Goal: Transaction & Acquisition: Purchase product/service

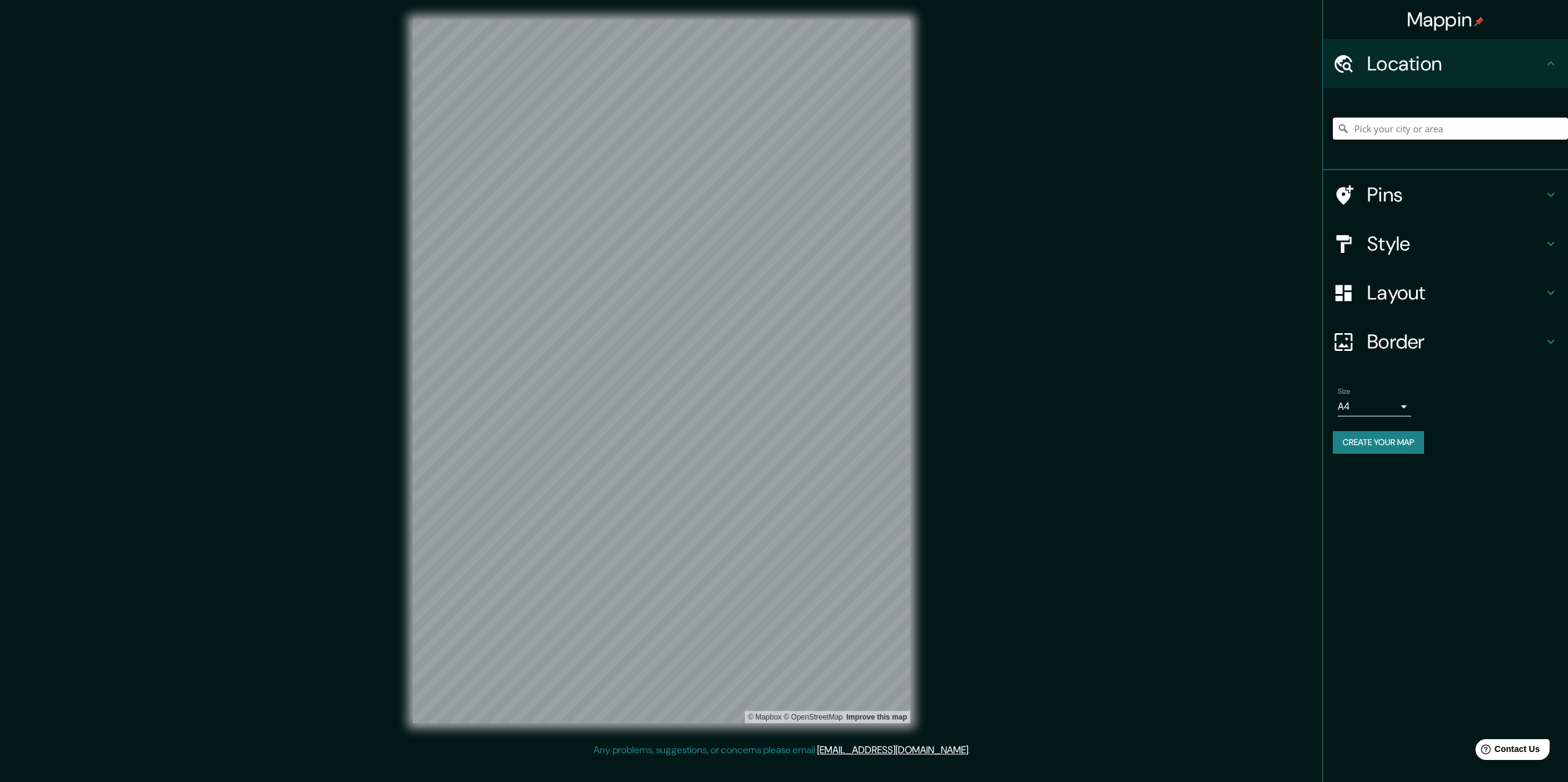
click at [1374, 125] on input "Pick your city or area" at bounding box center [1450, 128] width 235 height 22
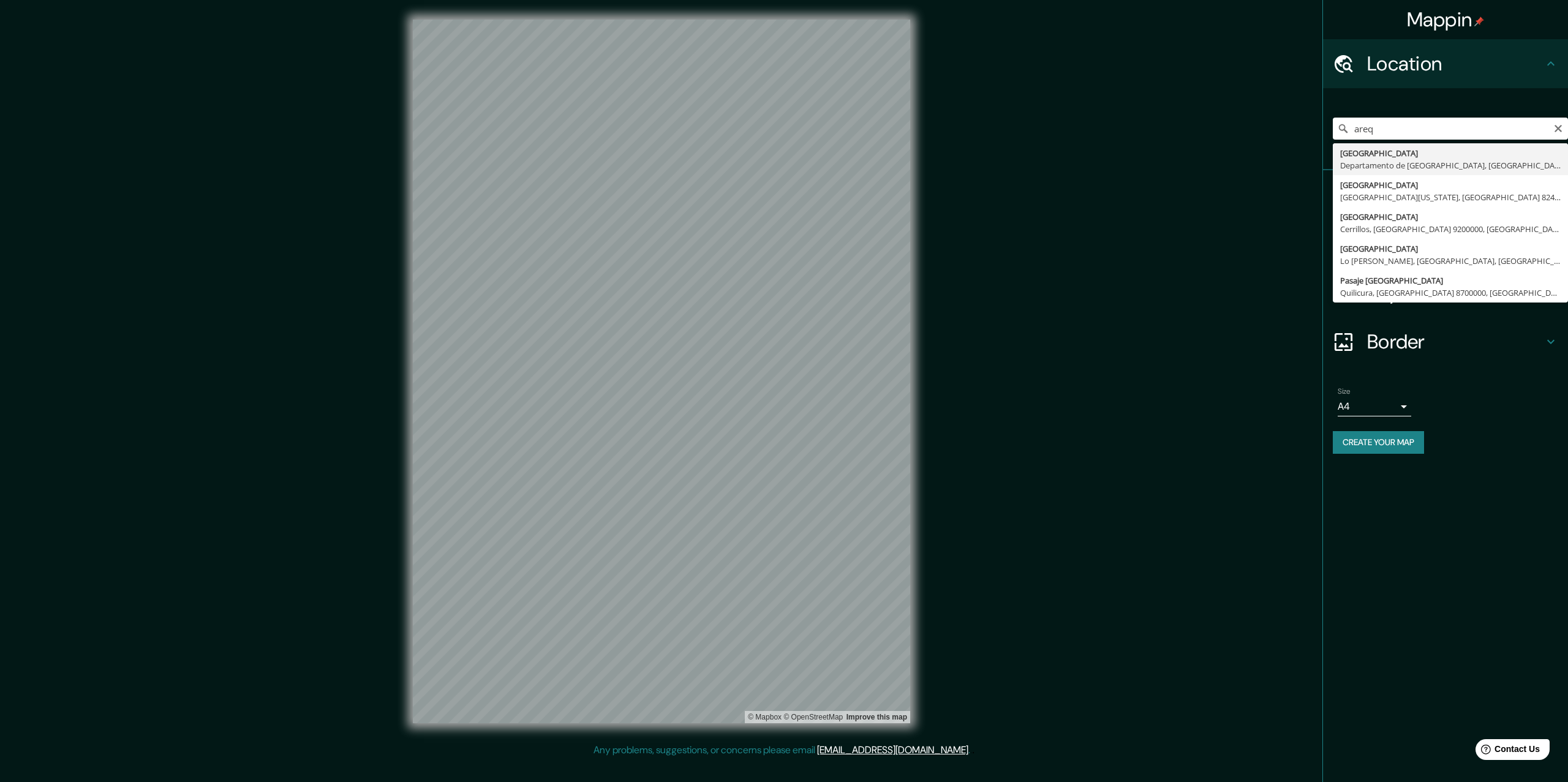
type input "[GEOGRAPHIC_DATA], [GEOGRAPHIC_DATA], [GEOGRAPHIC_DATA]"
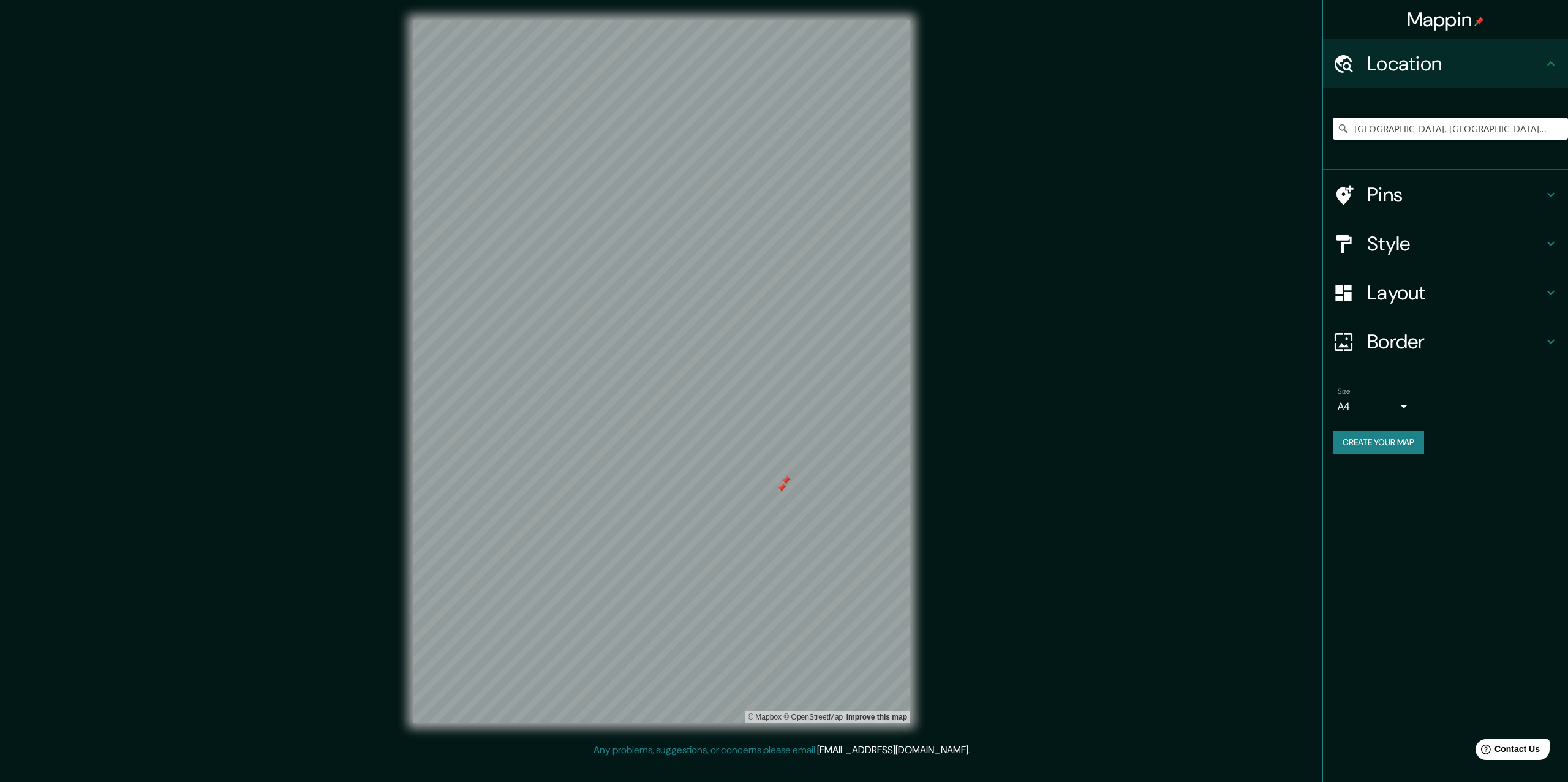
click at [1429, 205] on h4 "Pins" at bounding box center [1455, 194] width 176 height 24
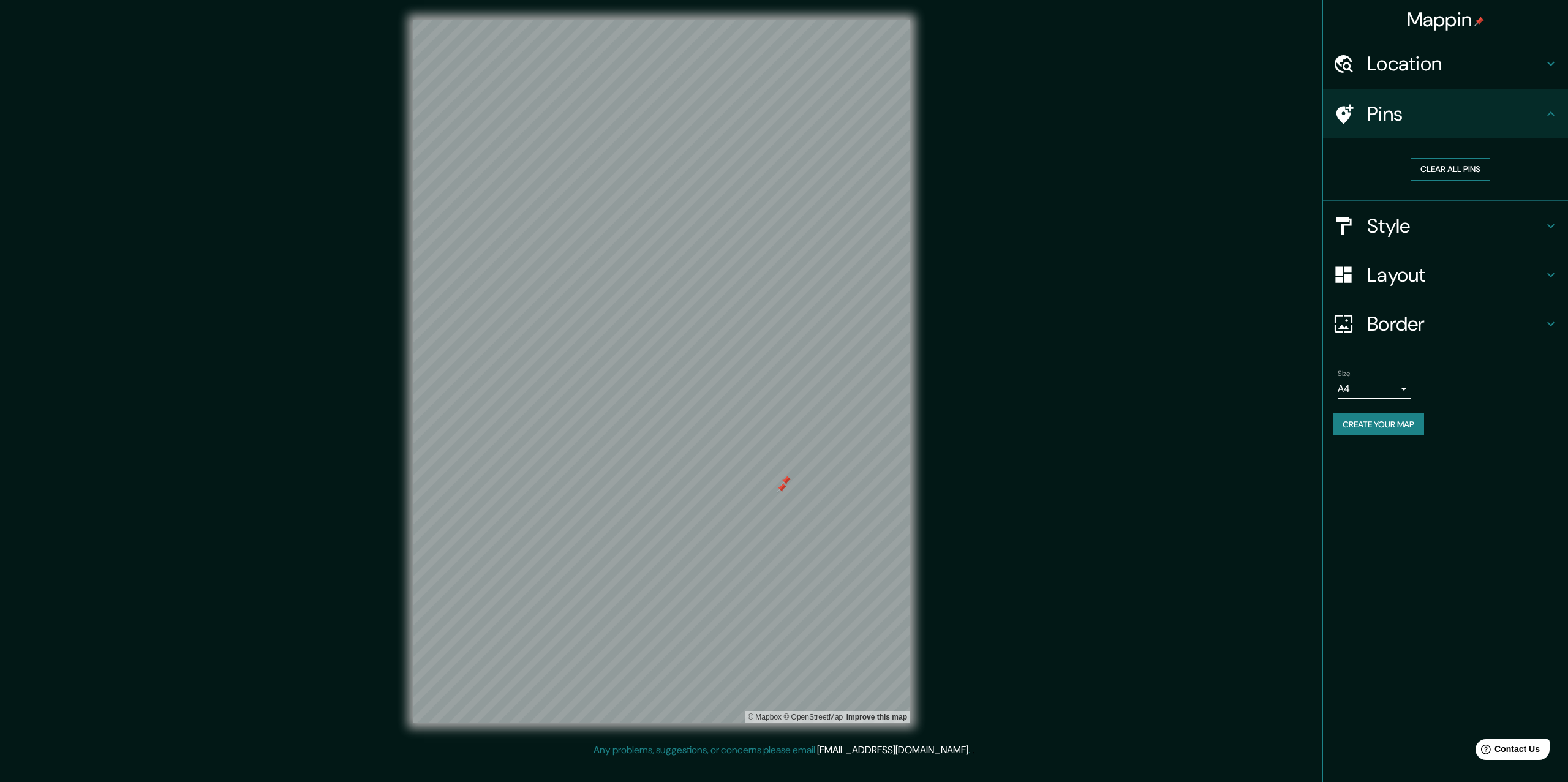
click at [1441, 168] on button "Clear all pins" at bounding box center [1450, 169] width 80 height 22
click at [1414, 165] on button "Clear all pins" at bounding box center [1450, 169] width 80 height 22
click at [1505, 229] on h4 "Style" at bounding box center [1455, 226] width 176 height 24
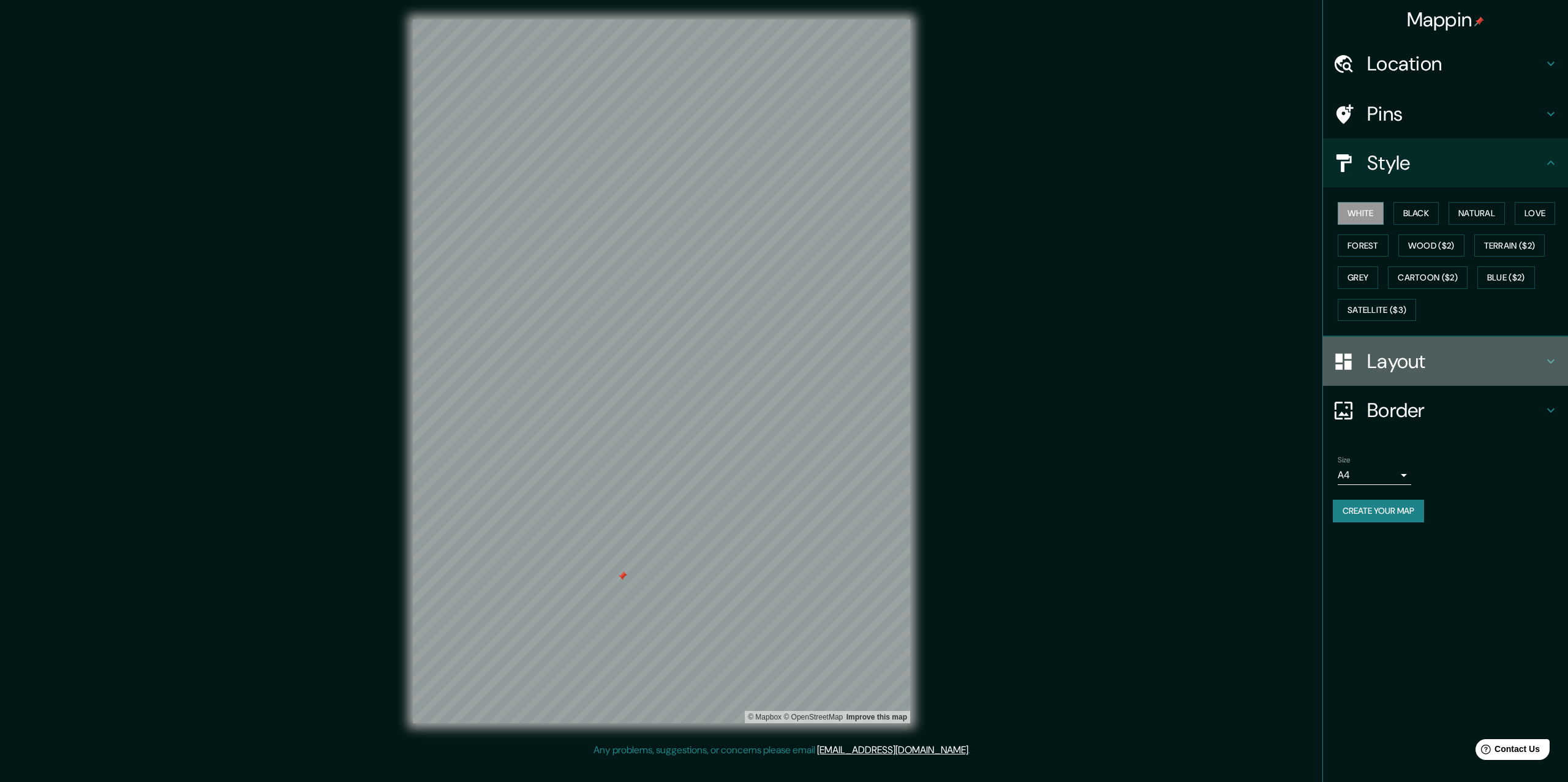
click at [1447, 356] on h4 "Layout" at bounding box center [1455, 361] width 176 height 24
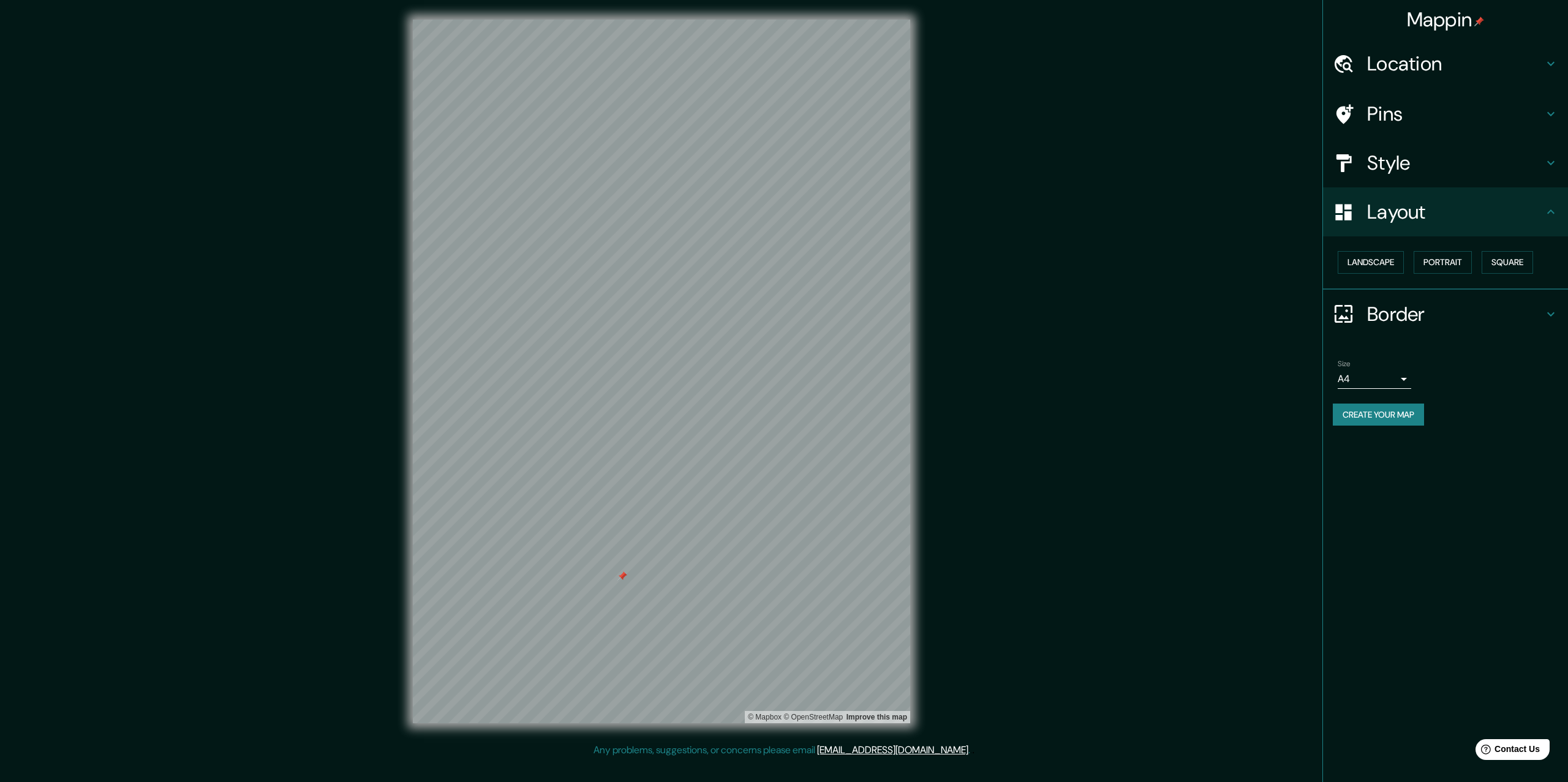
click at [1439, 312] on h4 "Border" at bounding box center [1455, 314] width 176 height 24
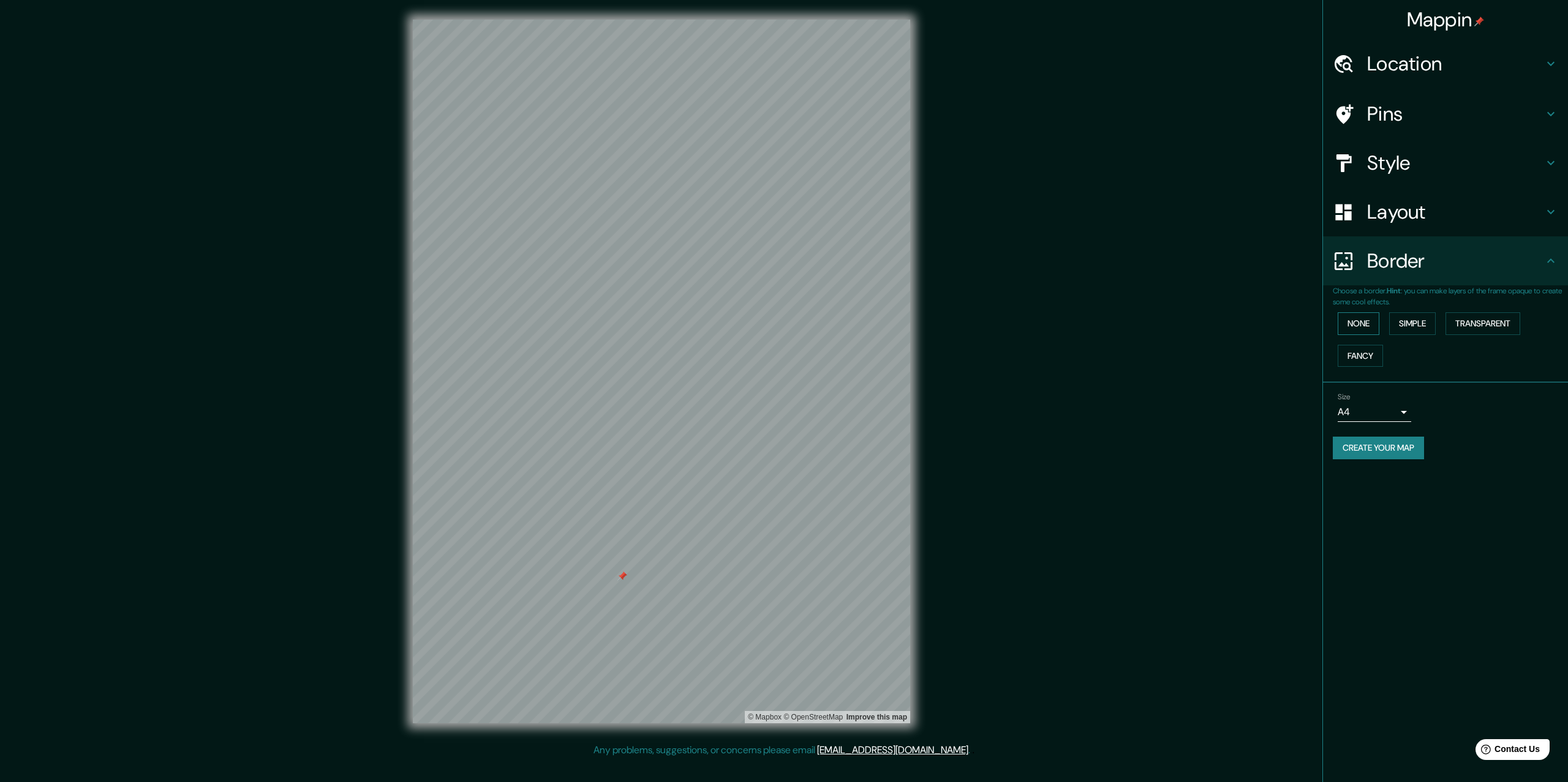
click at [1369, 326] on button "None" at bounding box center [1359, 324] width 42 height 22
click at [1469, 75] on h4 "Location" at bounding box center [1455, 63] width 176 height 24
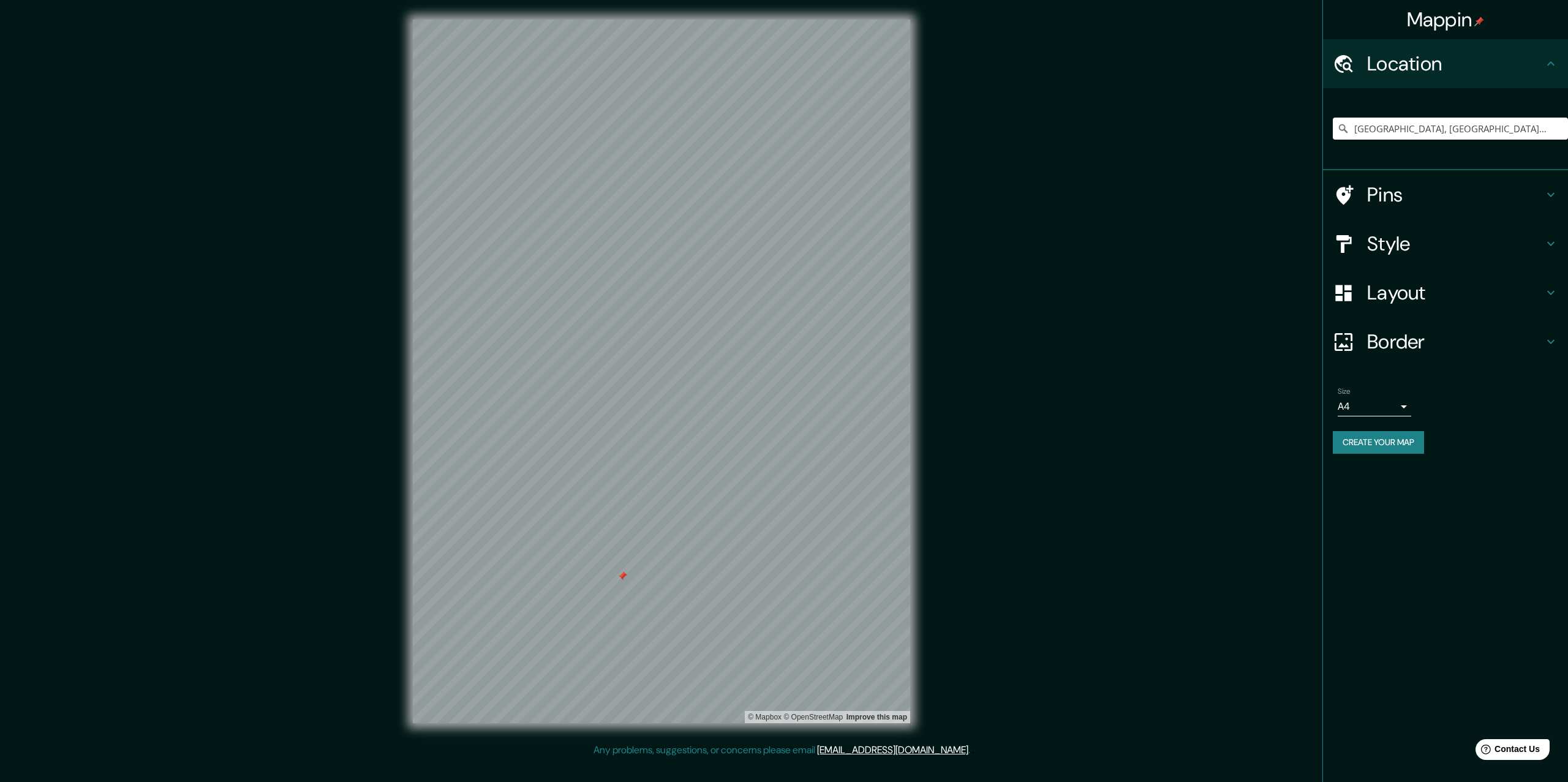
click at [1469, 75] on h4 "Location" at bounding box center [1455, 63] width 176 height 24
click at [1427, 237] on h4 "Style" at bounding box center [1455, 244] width 176 height 24
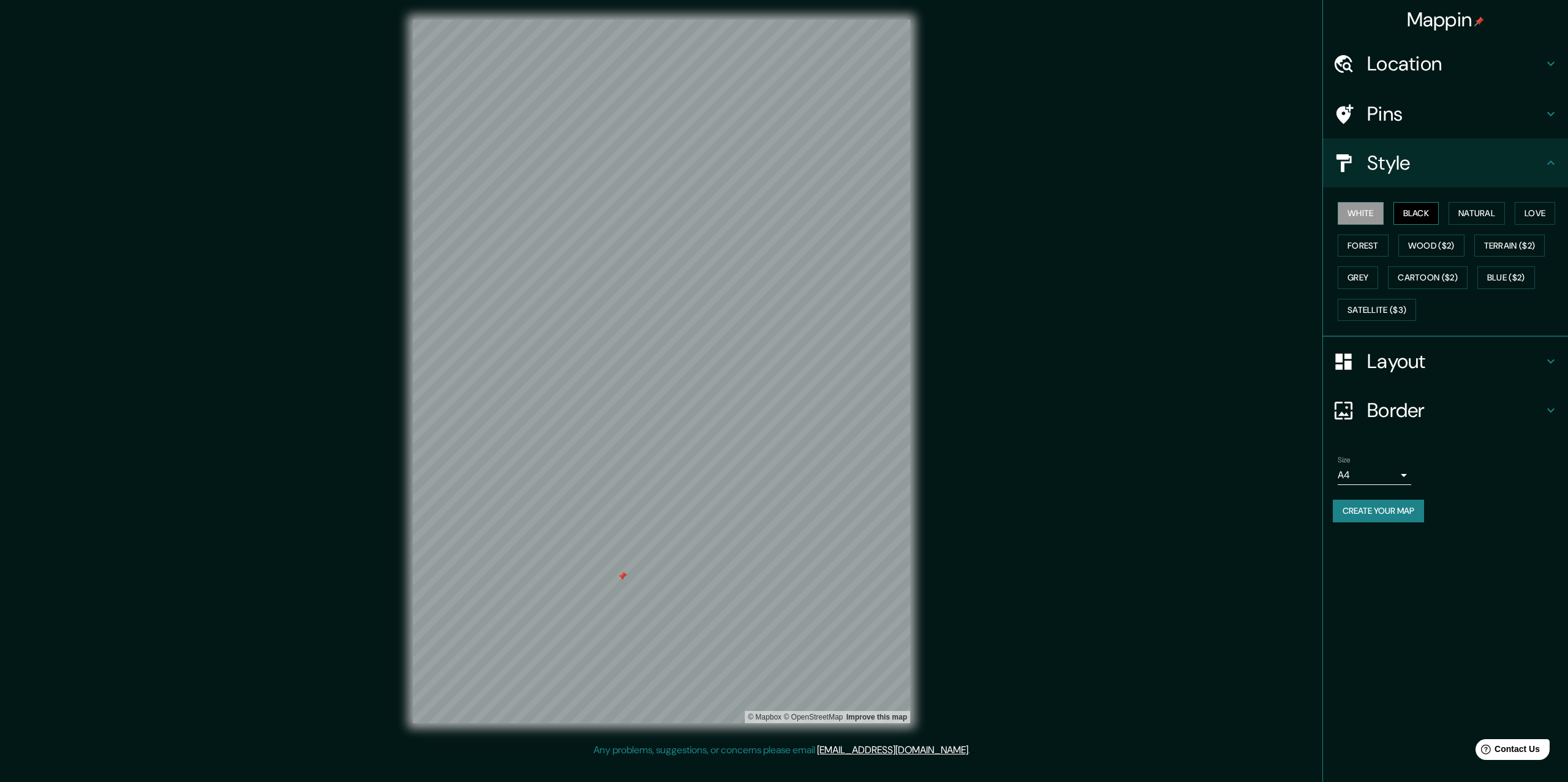
click at [1416, 211] on button "Black" at bounding box center [1417, 213] width 46 height 22
click at [1374, 213] on button "White" at bounding box center [1361, 213] width 46 height 22
click at [1402, 350] on h4 "Layout" at bounding box center [1455, 361] width 176 height 24
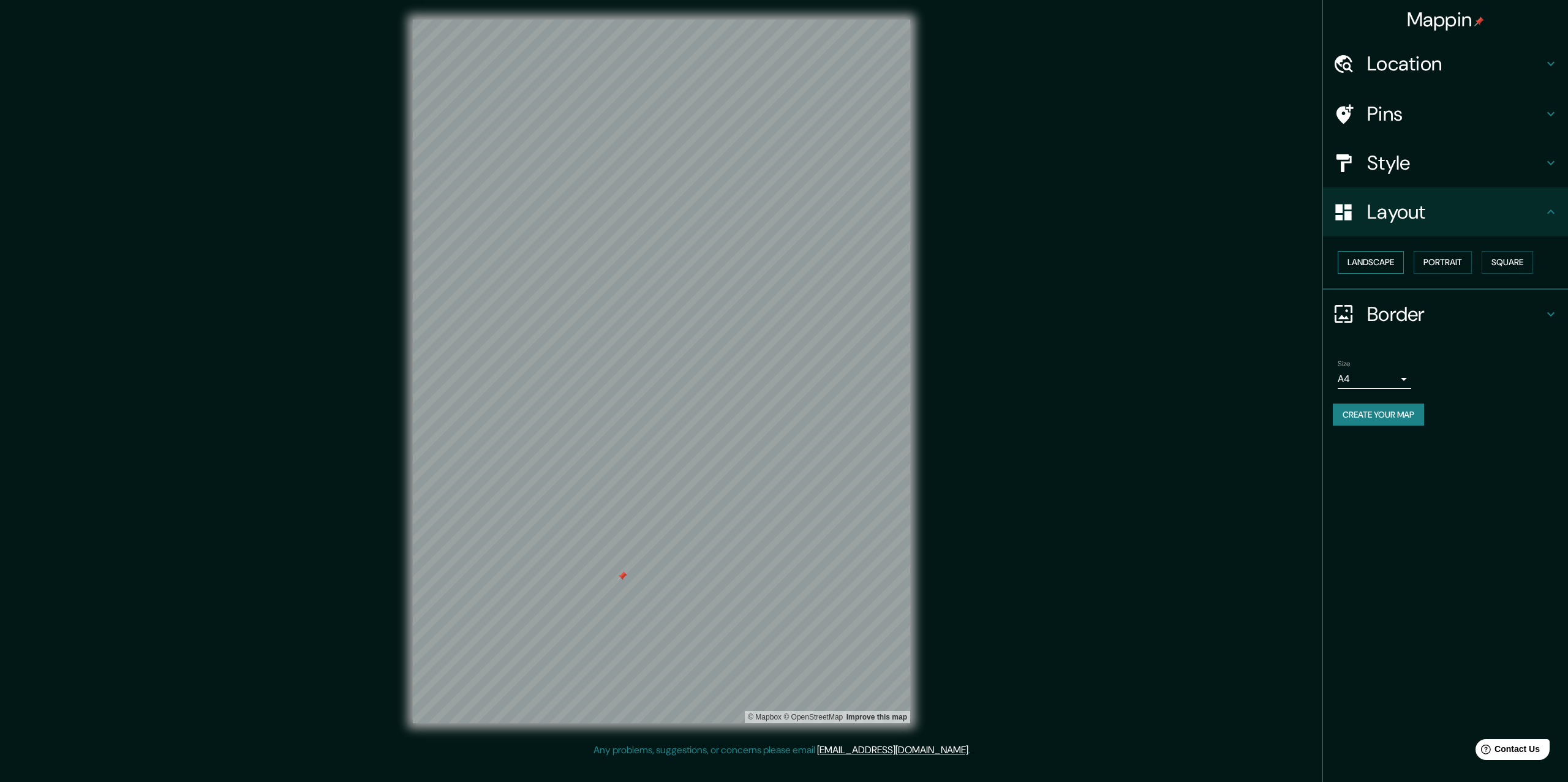
click at [1387, 267] on button "Landscape" at bounding box center [1371, 262] width 66 height 22
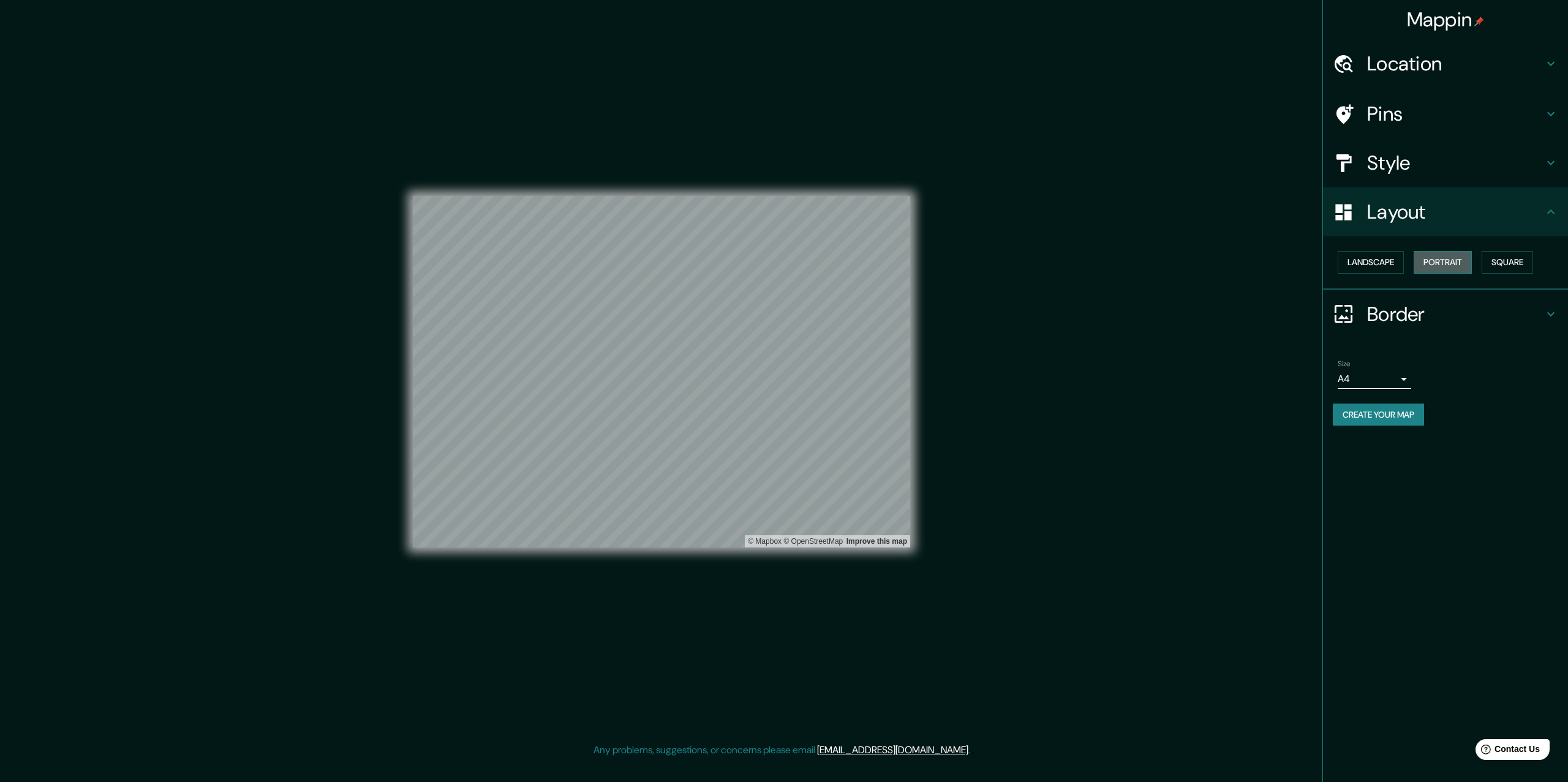
click at [1455, 258] on button "Portrait" at bounding box center [1443, 262] width 58 height 22
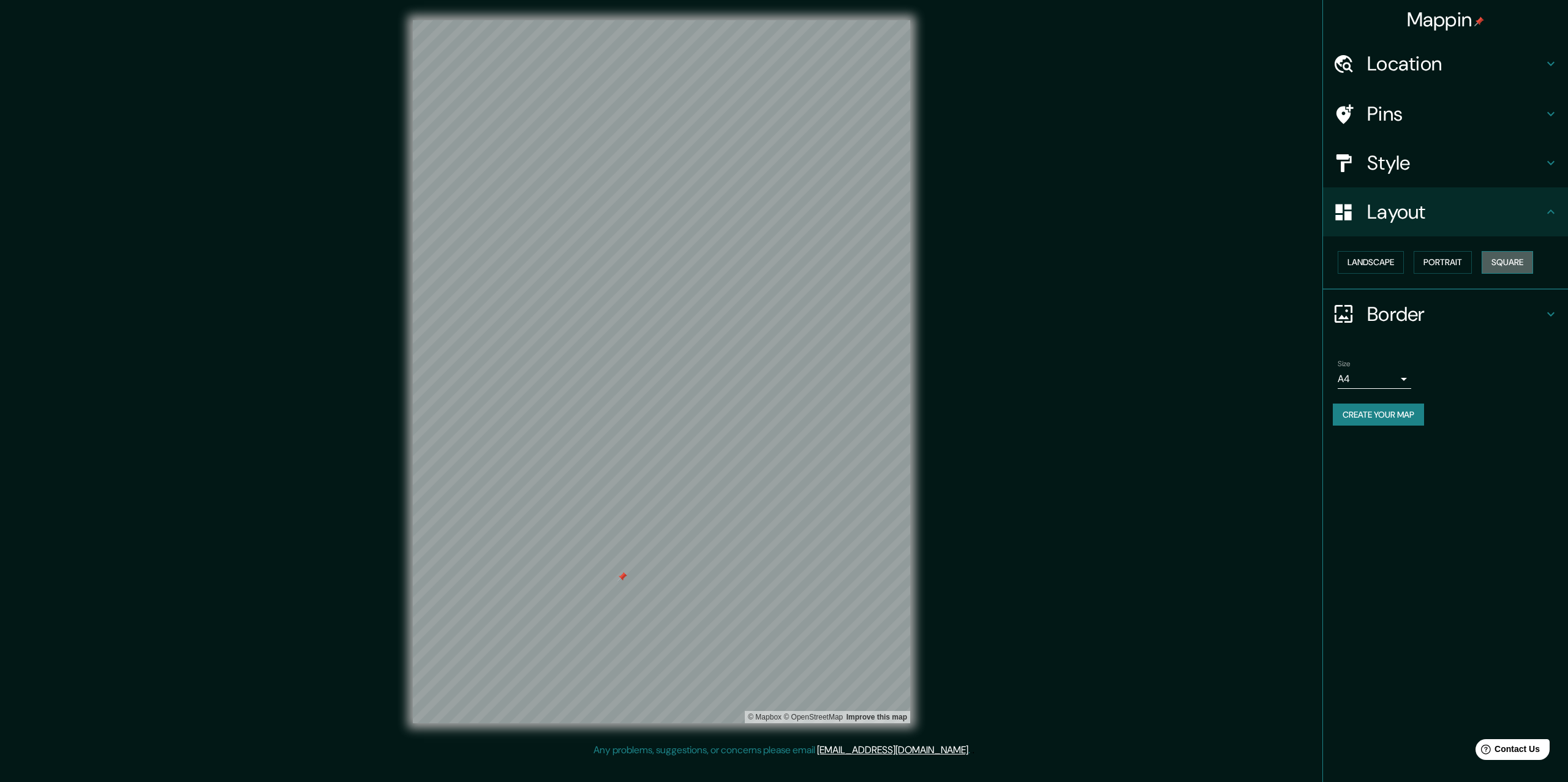
click at [1499, 256] on button "Square" at bounding box center [1508, 262] width 52 height 22
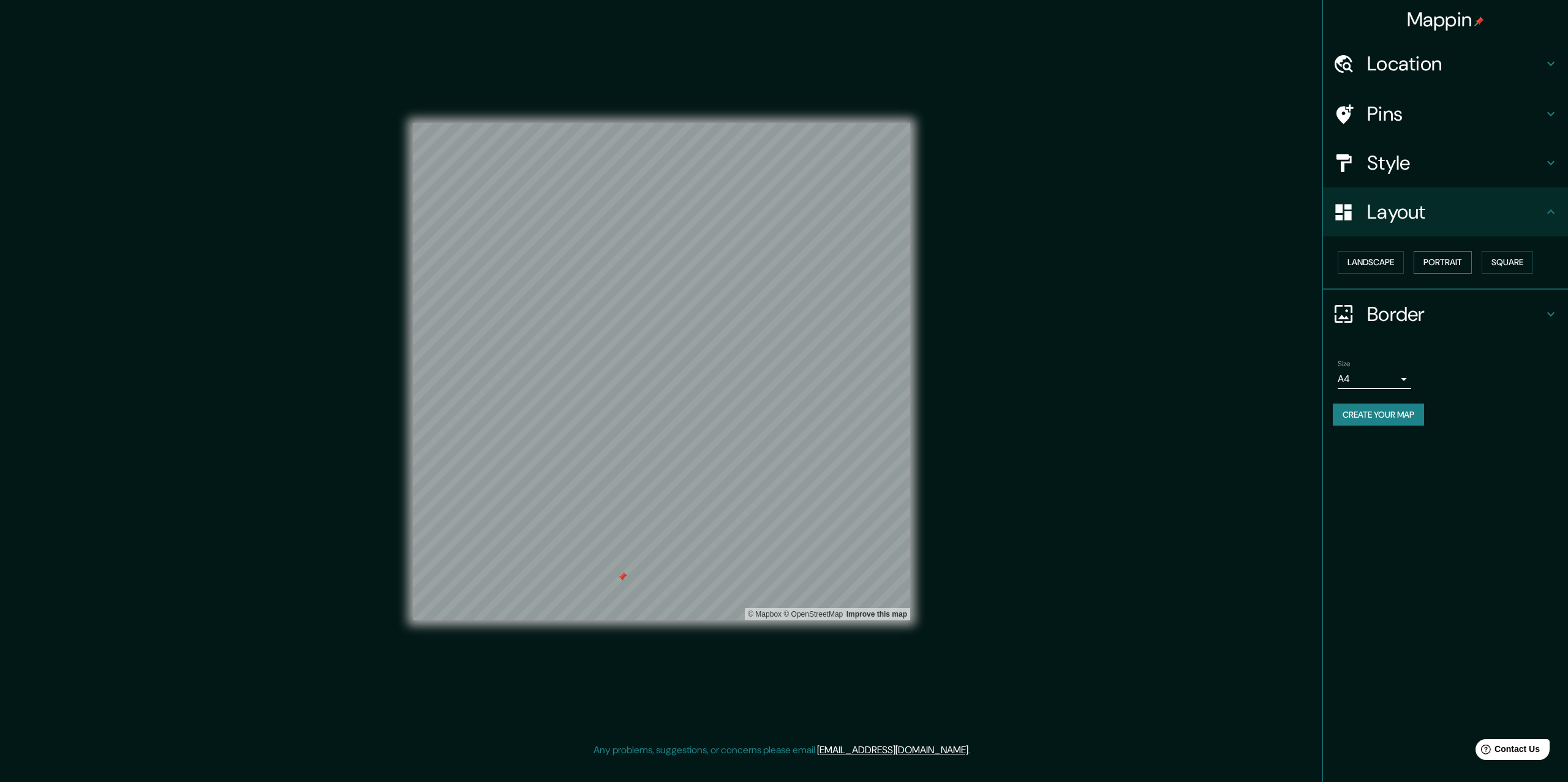
click at [1423, 265] on button "Portrait" at bounding box center [1443, 262] width 58 height 22
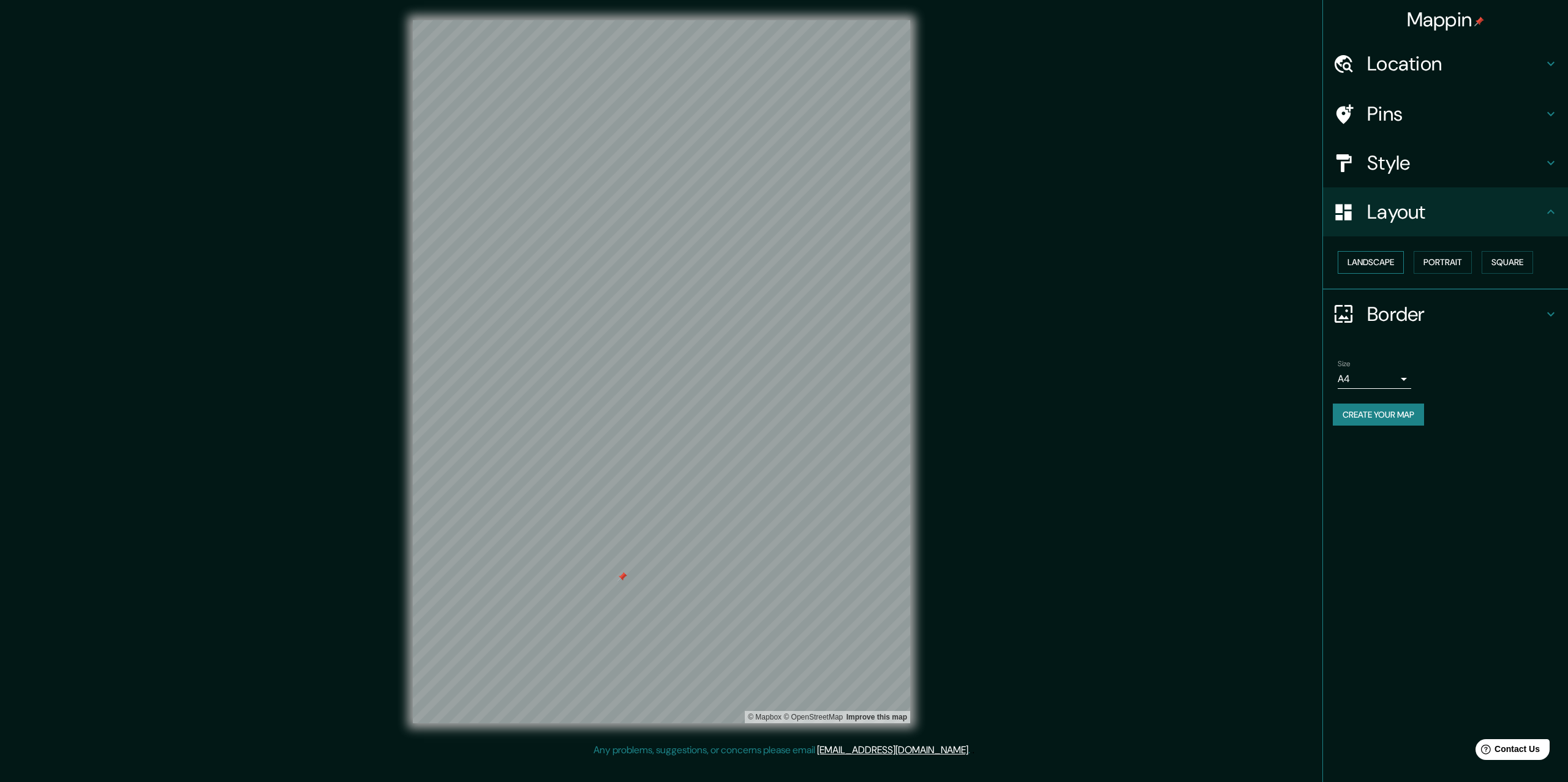
click at [1376, 264] on button "Landscape" at bounding box center [1371, 262] width 66 height 22
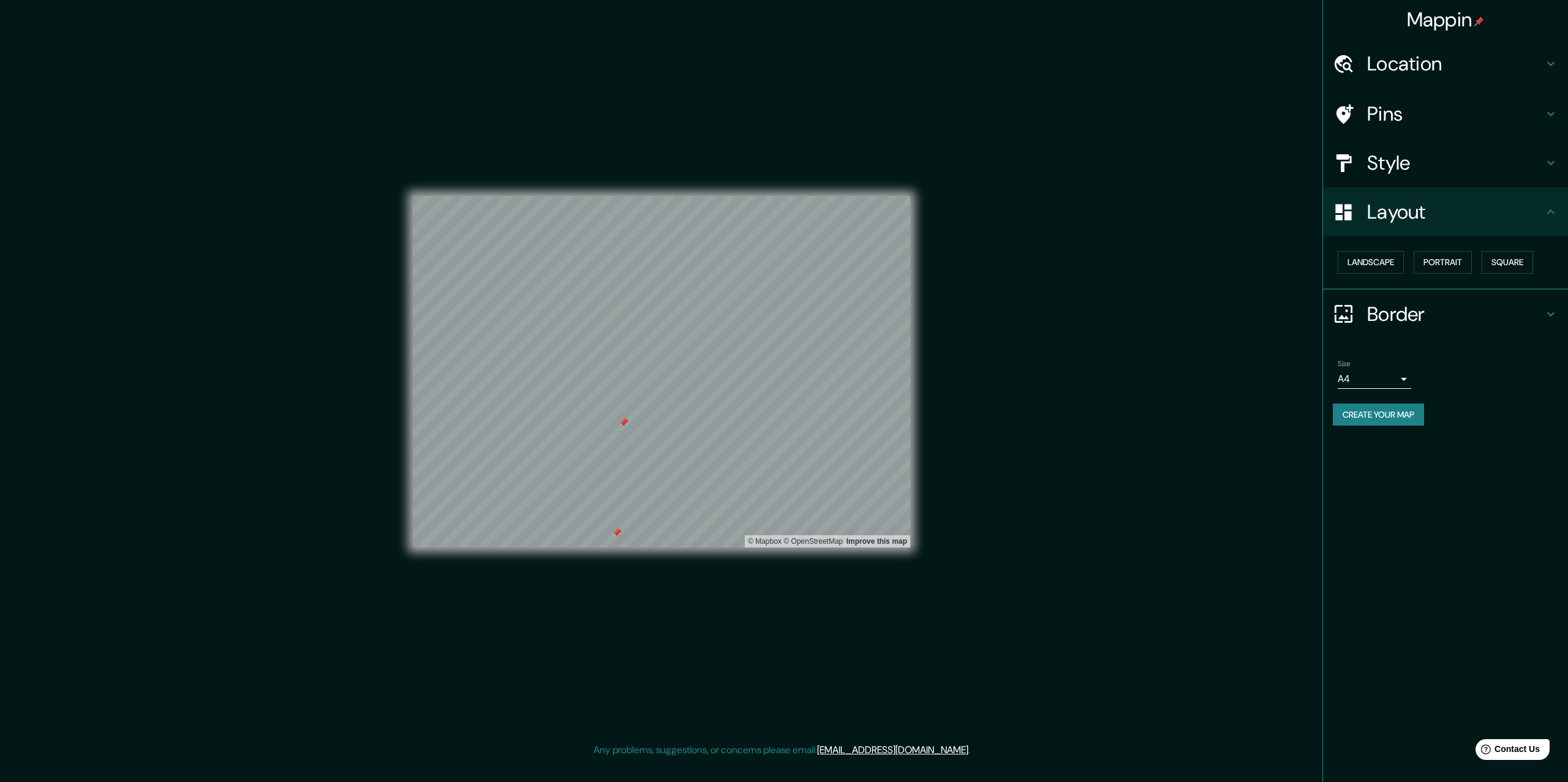
drag, startPoint x: 925, startPoint y: 446, endPoint x: 623, endPoint y: 422, distance: 303.0
click at [623, 422] on div at bounding box center [624, 423] width 10 height 10
click at [1364, 419] on button "Create your map" at bounding box center [1378, 415] width 91 height 22
click at [1359, 413] on div "Create your map" at bounding box center [1445, 415] width 225 height 22
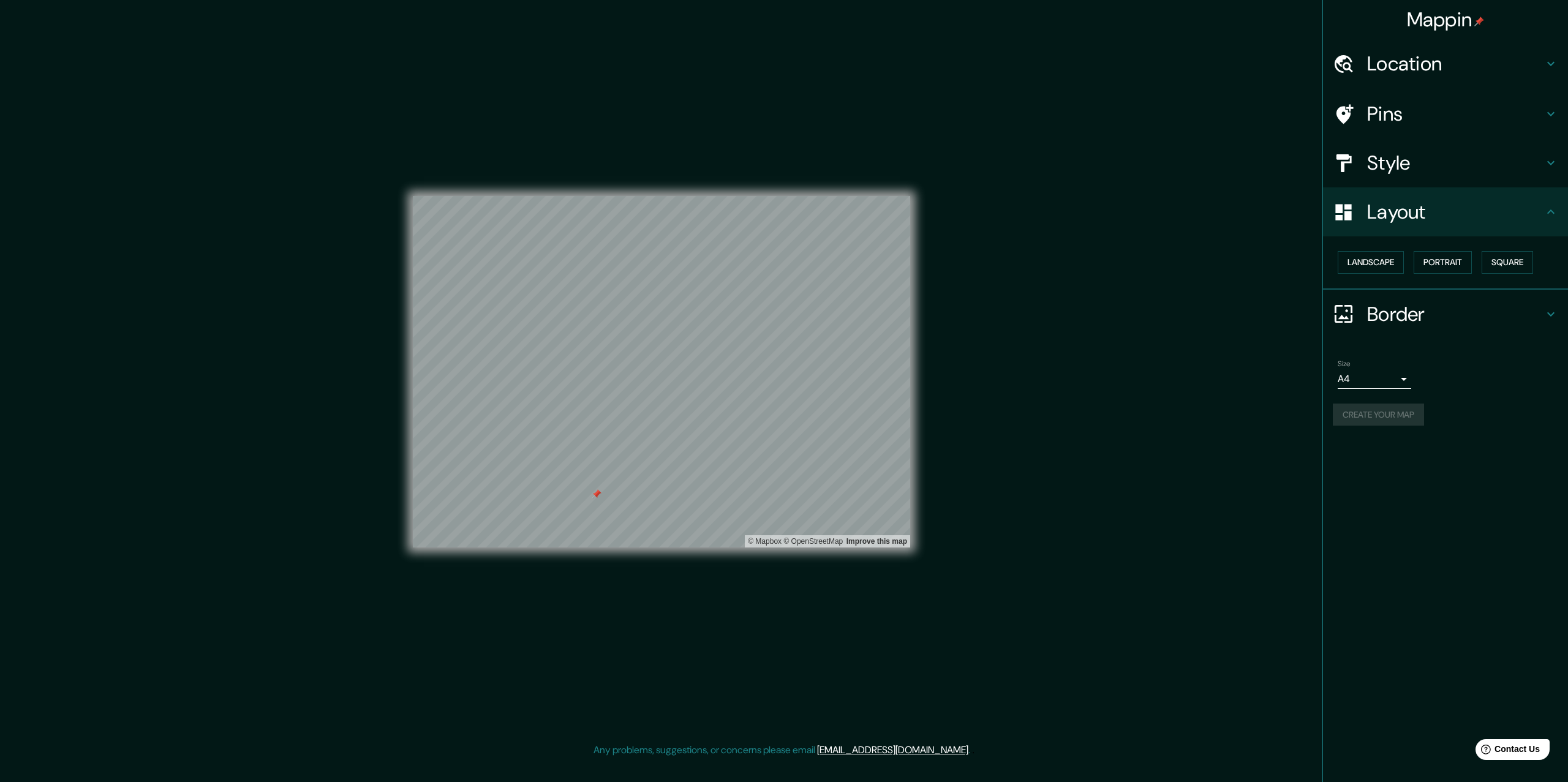
click at [1369, 400] on div "Size A4 single Create your map" at bounding box center [1445, 395] width 225 height 81
click at [1369, 403] on div "Size A4 single Create your map" at bounding box center [1445, 395] width 225 height 81
click at [1369, 404] on div "Create your map" at bounding box center [1445, 415] width 225 height 22
click at [1370, 404] on div "Create your map" at bounding box center [1445, 415] width 225 height 22
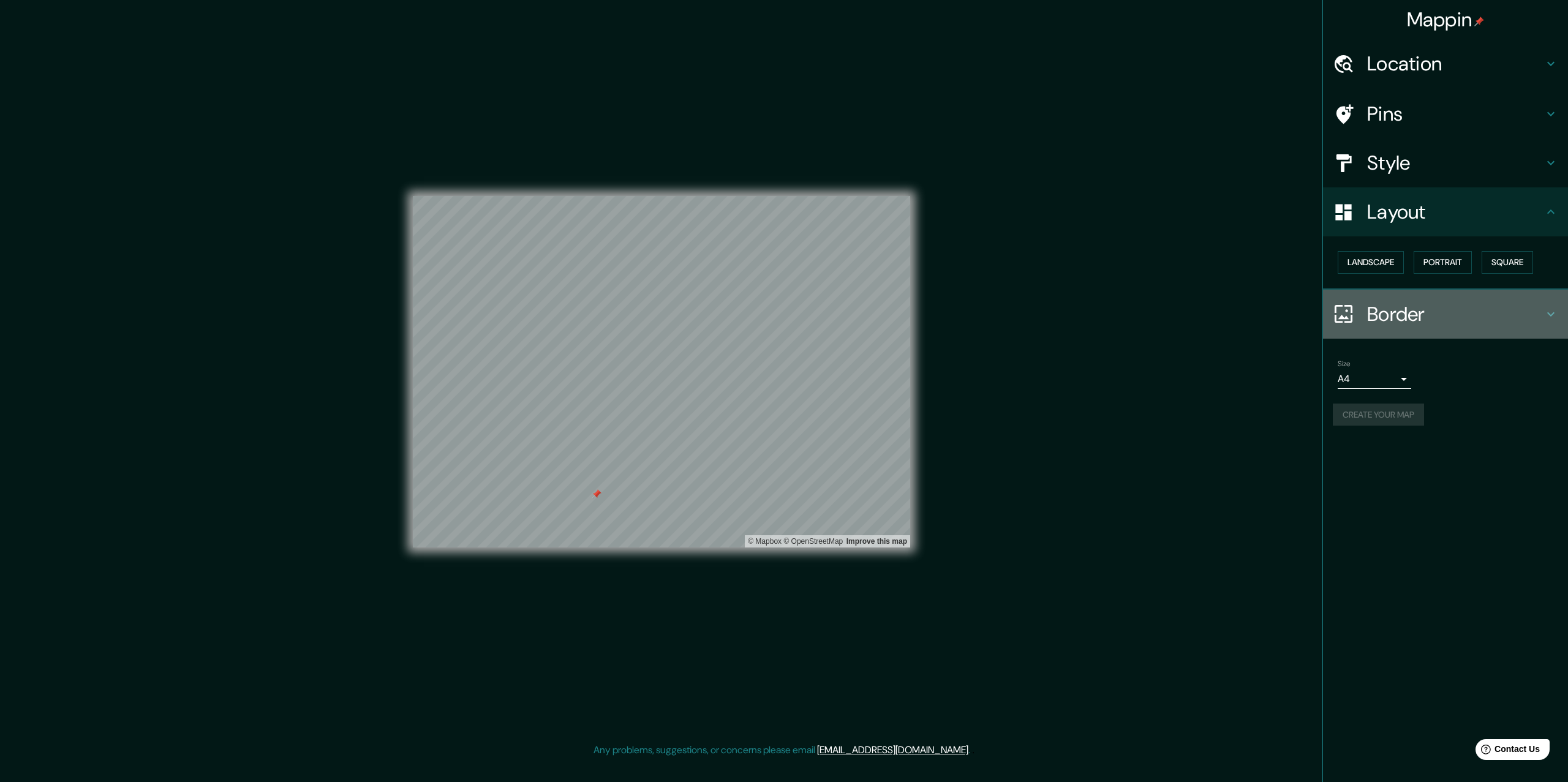
click at [1528, 304] on h4 "Border" at bounding box center [1455, 314] width 176 height 24
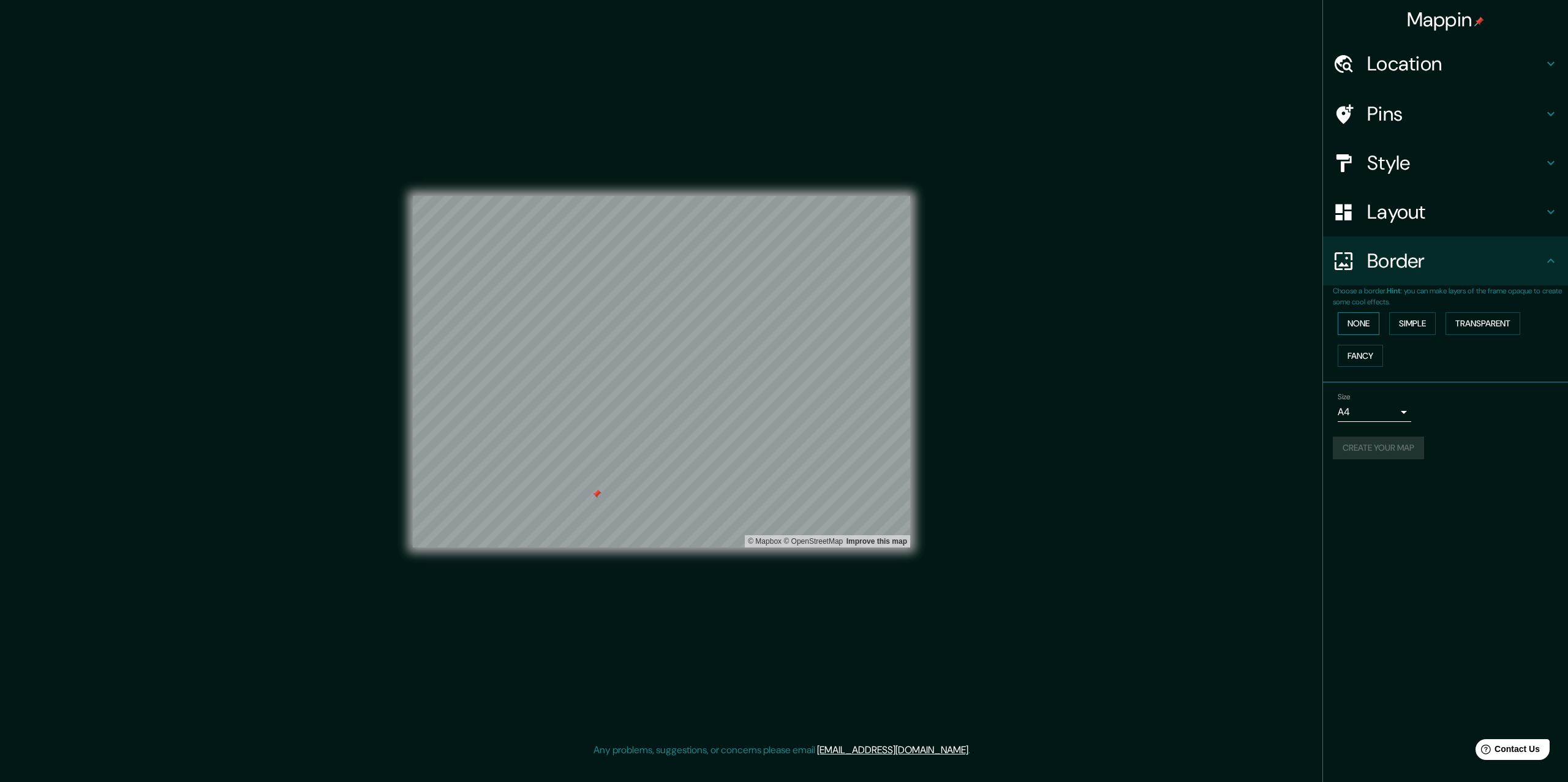
click at [1343, 325] on button "None" at bounding box center [1359, 324] width 42 height 22
drag, startPoint x: 1404, startPoint y: 449, endPoint x: 1397, endPoint y: 452, distance: 7.6
click at [1397, 452] on button "Create your map" at bounding box center [1378, 448] width 91 height 22
click at [1396, 452] on div "Create your map" at bounding box center [1445, 448] width 225 height 22
click at [1395, 450] on div "Create your map" at bounding box center [1445, 448] width 225 height 22
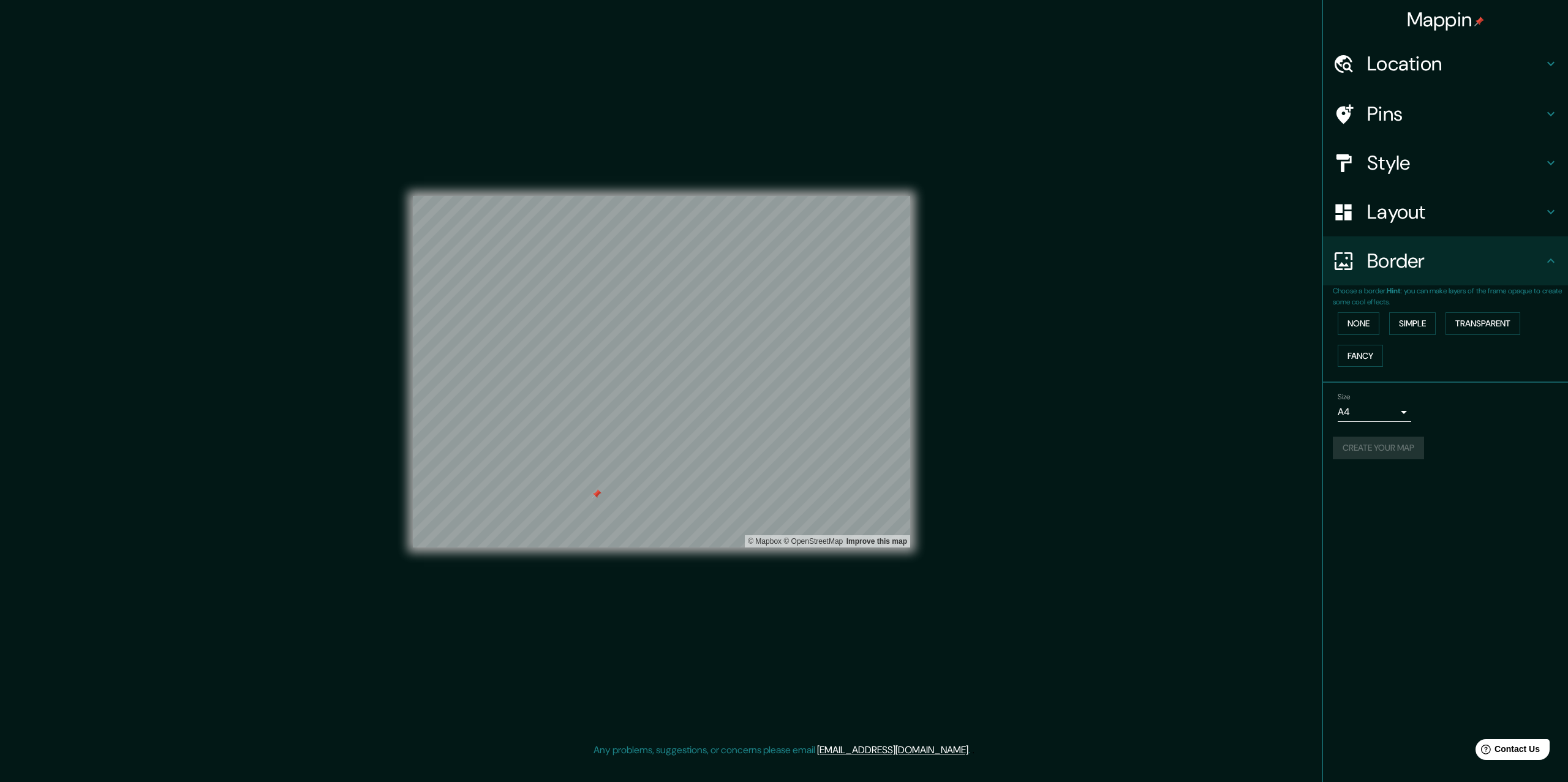
click at [1395, 450] on div "Create your map" at bounding box center [1445, 448] width 225 height 22
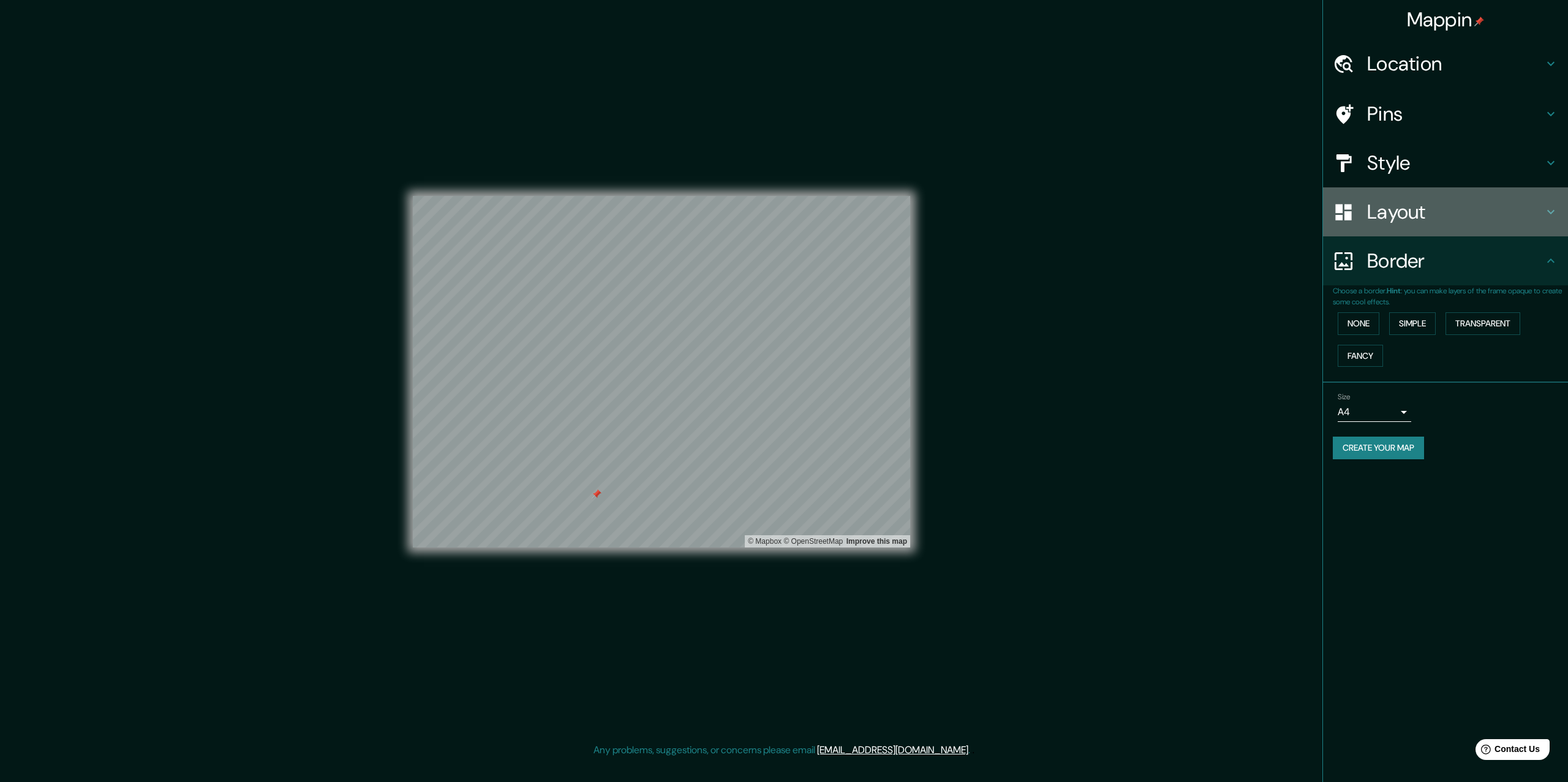
click at [1466, 215] on h4 "Layout" at bounding box center [1455, 211] width 176 height 24
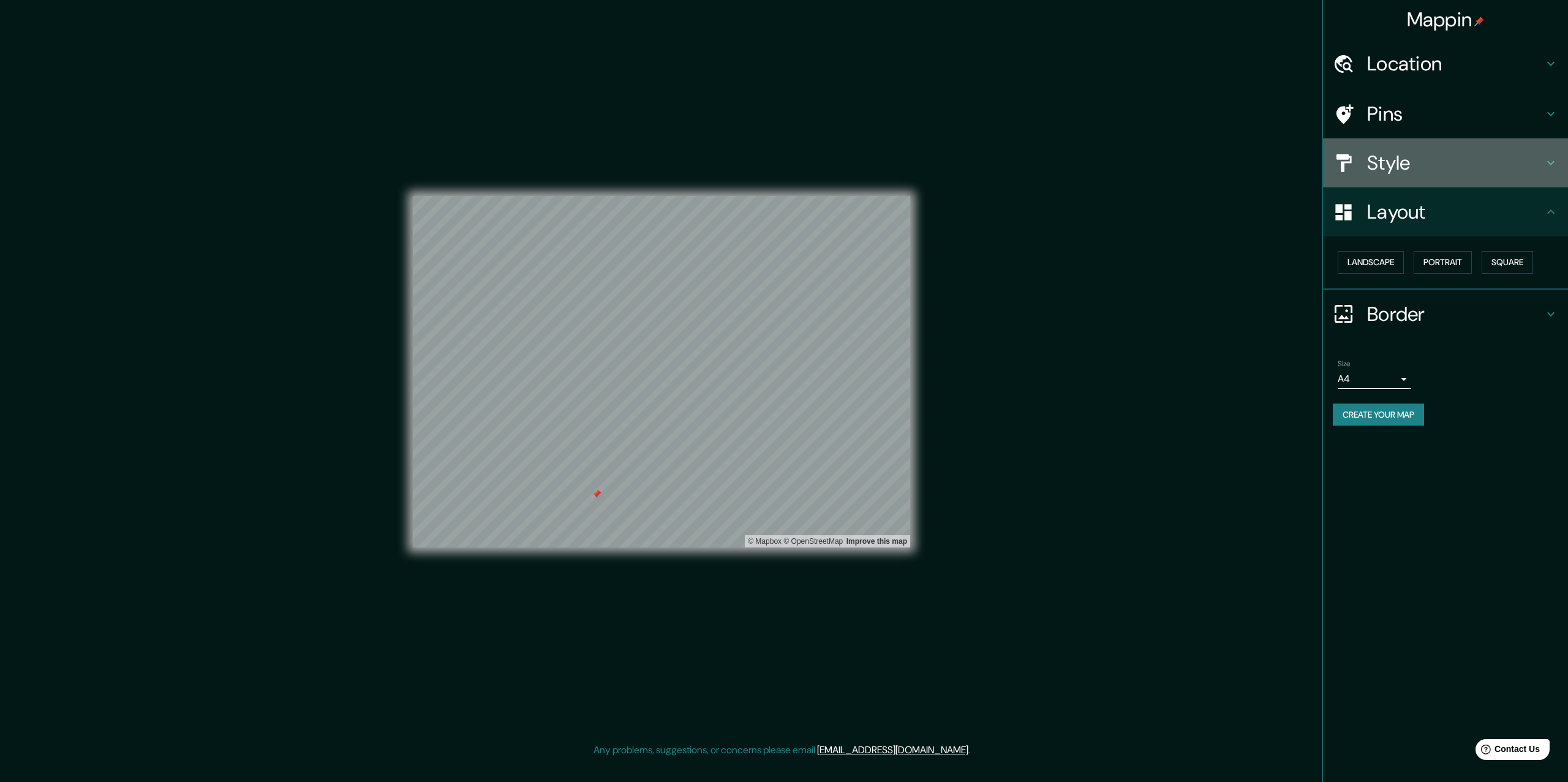
click at [1470, 156] on h4 "Style" at bounding box center [1455, 162] width 176 height 24
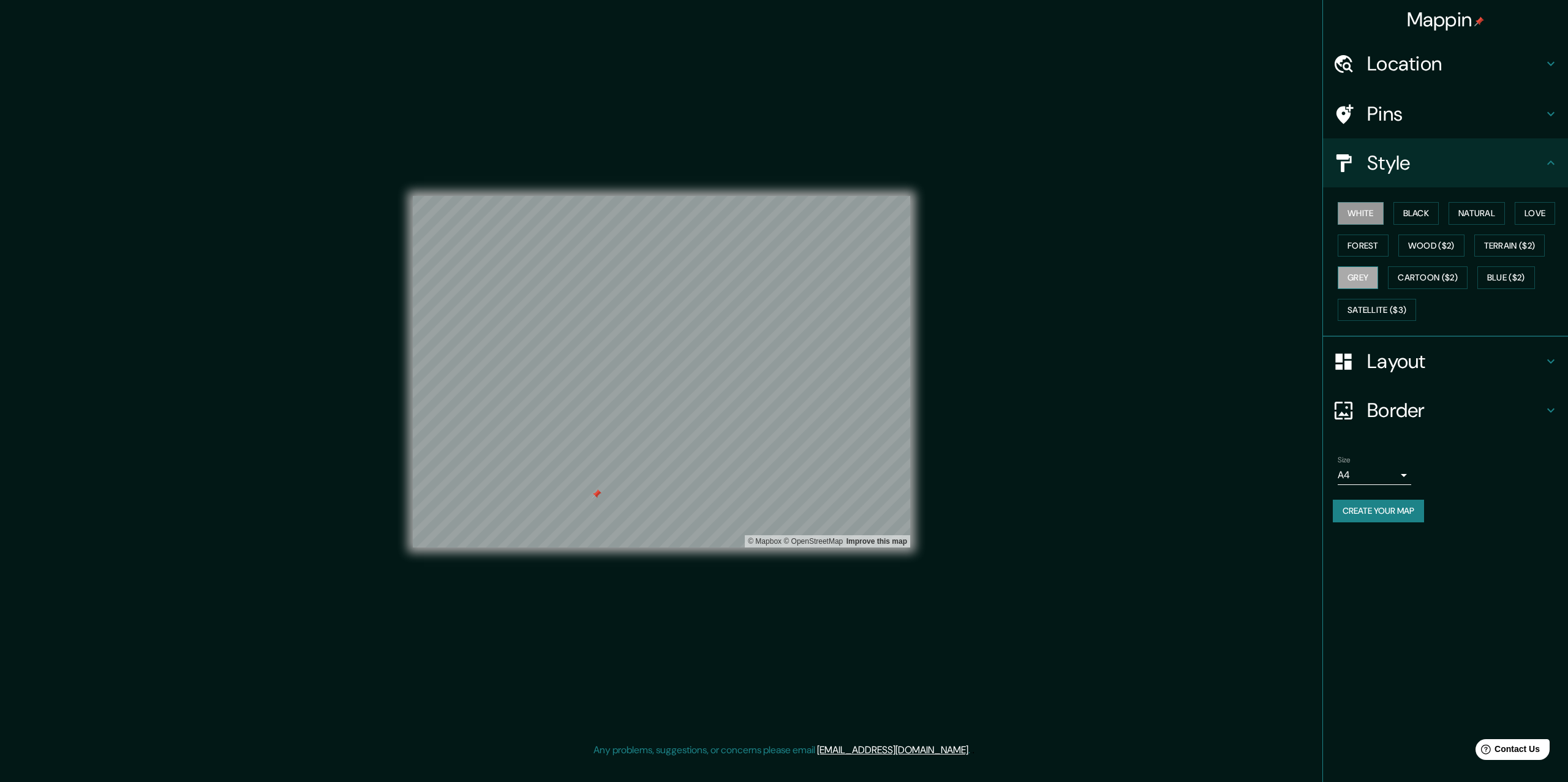
click at [1351, 282] on button "Grey" at bounding box center [1358, 277] width 40 height 22
click at [1376, 238] on button "Forest" at bounding box center [1363, 246] width 51 height 22
click at [1531, 212] on button "Love" at bounding box center [1535, 213] width 40 height 22
click at [1499, 210] on button "Natural" at bounding box center [1477, 213] width 56 height 22
click at [1459, 210] on button "Natural" at bounding box center [1477, 213] width 56 height 22
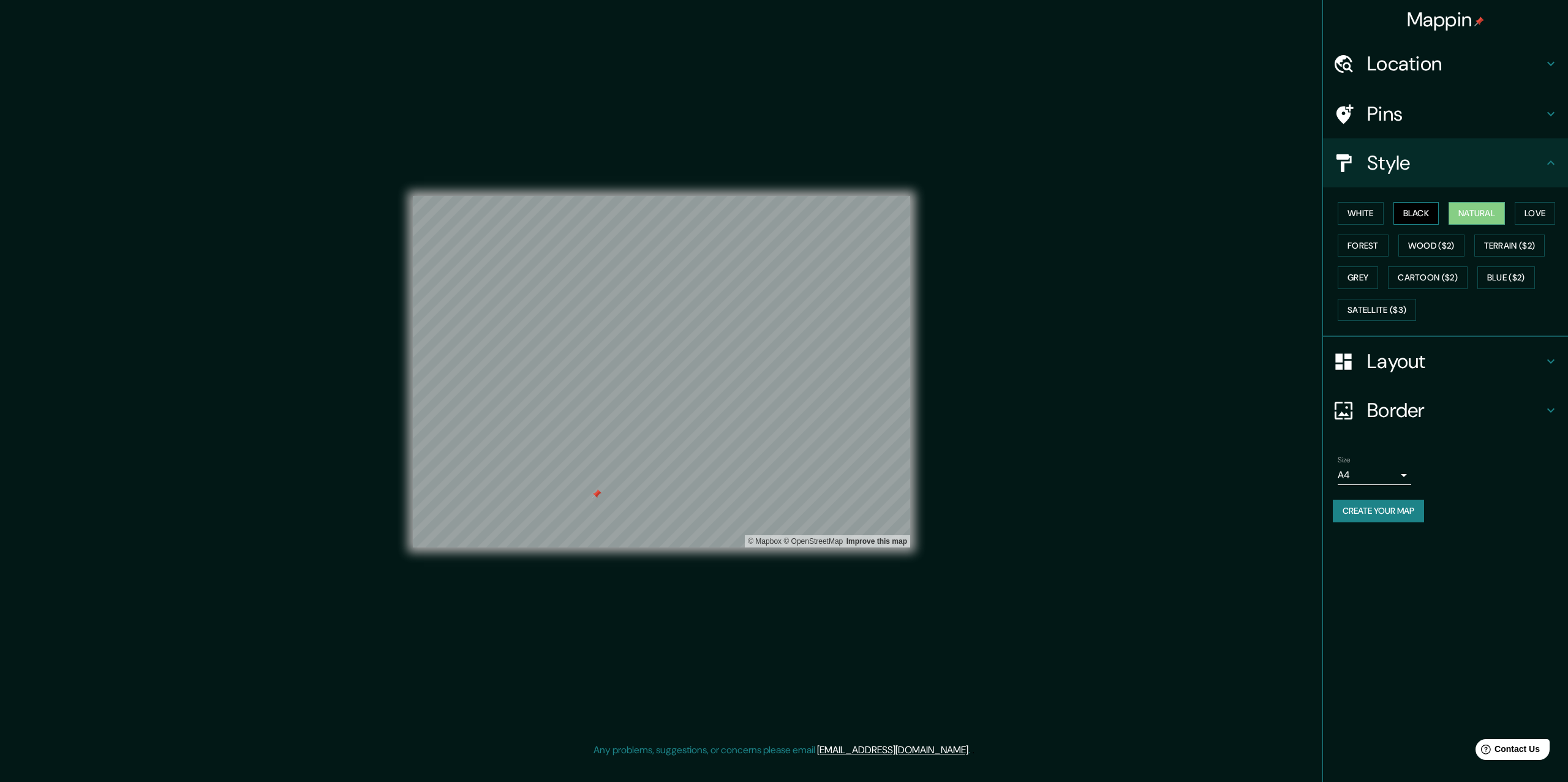
click at [1427, 213] on button "Black" at bounding box center [1417, 213] width 46 height 22
click at [1395, 319] on button "Satellite ($3)" at bounding box center [1377, 310] width 79 height 22
